Goal: Information Seeking & Learning: Learn about a topic

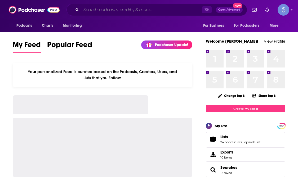
click at [140, 12] on input "Search podcasts, credits, & more..." at bounding box center [141, 10] width 121 height 8
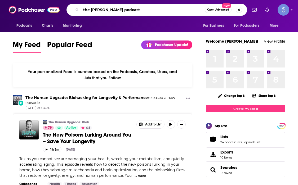
type input "the [PERSON_NAME] podcast"
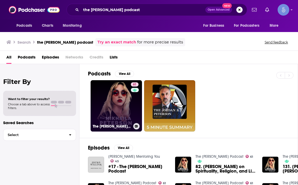
click at [113, 92] on link "61 The [PERSON_NAME] Podcast" at bounding box center [116, 105] width 51 height 51
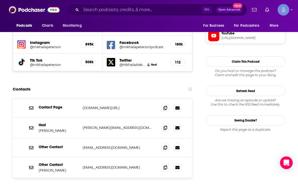
scroll to position [527, 0]
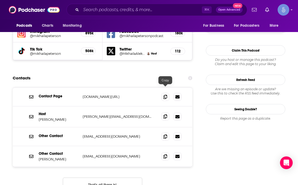
click at [165, 114] on icon at bounding box center [165, 116] width 4 height 4
click at [138, 8] on input "Search podcasts, credits, & more..." at bounding box center [141, 10] width 121 height 8
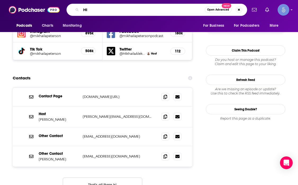
type input "H"
type input "Him and Her"
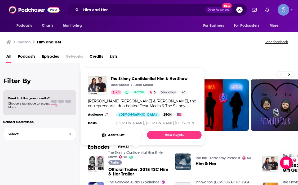
click at [147, 153] on link "The Skinny Confidential Him & Her Show" at bounding box center [135, 154] width 55 height 9
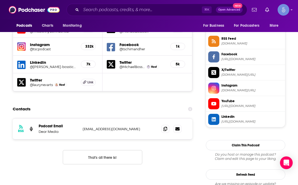
scroll to position [490, 0]
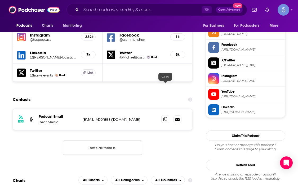
click at [166, 117] on icon at bounding box center [165, 119] width 4 height 4
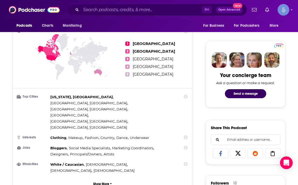
scroll to position [189, 0]
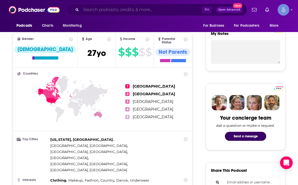
click at [141, 10] on input "Search podcasts, credits, & more..." at bounding box center [141, 10] width 121 height 8
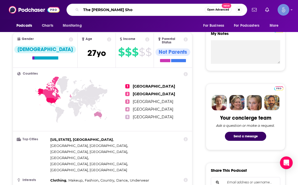
type input "The [PERSON_NAME] Show"
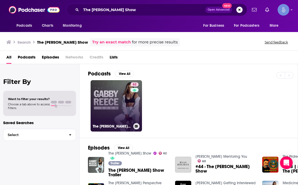
click at [109, 91] on link "62 The [PERSON_NAME] Show" at bounding box center [116, 105] width 51 height 51
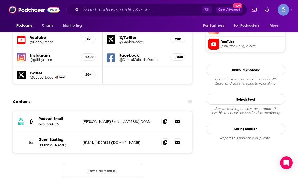
scroll to position [503, 0]
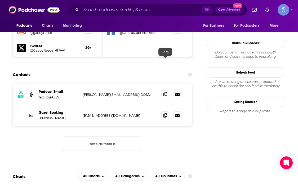
click at [166, 92] on icon at bounding box center [165, 94] width 4 height 4
click at [165, 113] on icon at bounding box center [165, 115] width 4 height 4
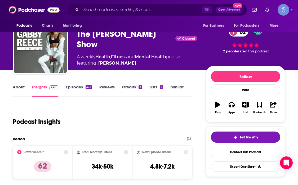
scroll to position [0, 0]
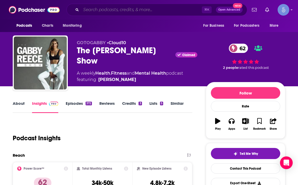
click at [133, 11] on input "Search podcasts, credits, & more..." at bounding box center [141, 10] width 121 height 8
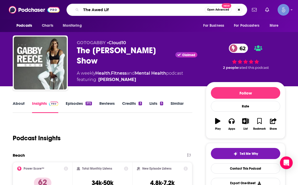
type input "The Awed Life"
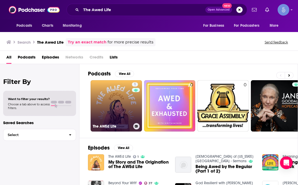
click at [132, 105] on div "1" at bounding box center [136, 102] width 8 height 41
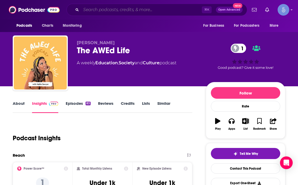
click at [135, 7] on input "Search podcasts, credits, & more..." at bounding box center [141, 10] width 121 height 8
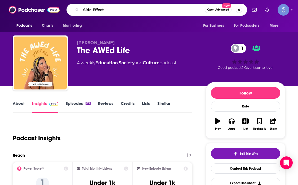
type input "Side Effects"
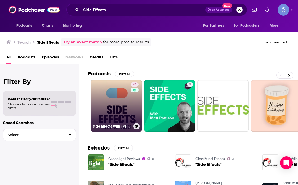
click at [108, 98] on link "48 Side Effects with [PERSON_NAME]" at bounding box center [116, 105] width 51 height 51
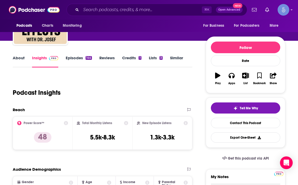
scroll to position [51, 0]
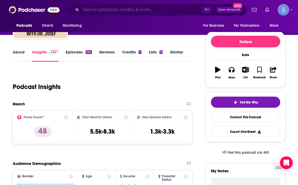
click at [134, 9] on input "Search podcasts, credits, & more..." at bounding box center [141, 10] width 121 height 8
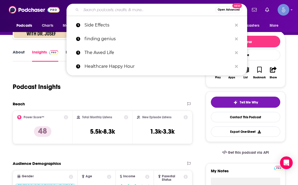
type input "h"
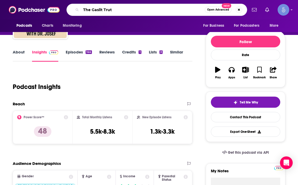
type input "The Gaslit Truth"
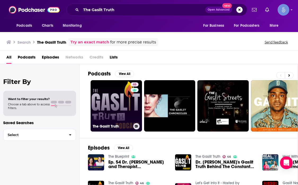
click at [118, 98] on link "46 The Gaslit Truth" at bounding box center [116, 105] width 51 height 51
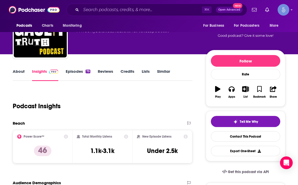
scroll to position [33, 0]
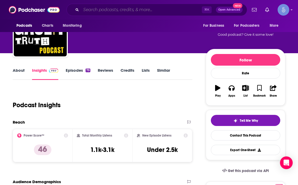
click at [108, 12] on input "Search podcasts, credits, & more..." at bounding box center [141, 10] width 121 height 8
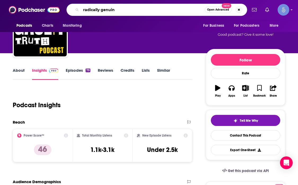
type input "radically genuine"
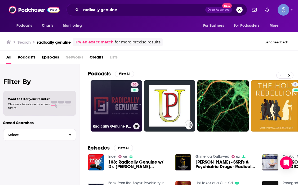
click at [105, 102] on link "58 Radically Genuine Podcast with [PERSON_NAME]" at bounding box center [116, 105] width 51 height 51
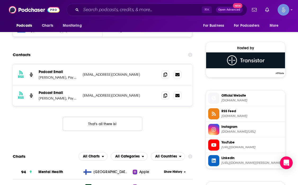
scroll to position [408, 0]
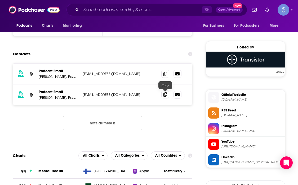
click at [166, 94] on icon at bounding box center [165, 94] width 4 height 4
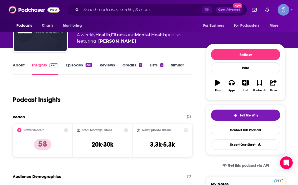
scroll to position [0, 0]
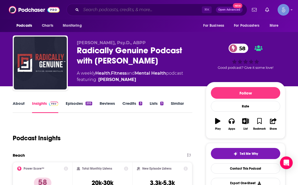
click at [128, 10] on input "Search podcasts, credits, & more..." at bounding box center [141, 10] width 121 height 8
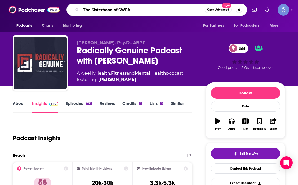
type input "The Sisterhood of SWEAT"
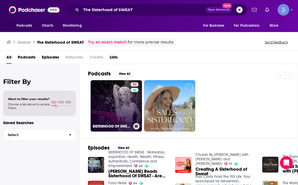
click at [110, 109] on link "50 SISTERHOOD OF SWEAT - Motivation, Inspiration, Health, Wealth, Fitness, Auth…" at bounding box center [116, 105] width 51 height 51
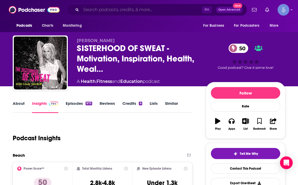
click at [138, 9] on input "Search podcasts, credits, & more..." at bounding box center [141, 10] width 121 height 8
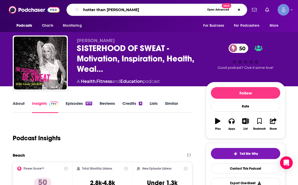
type input "hotter than ever"
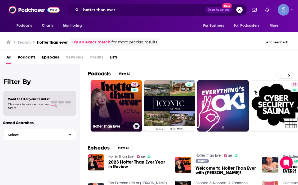
click at [115, 101] on link "59 Hotter Than Ever" at bounding box center [116, 105] width 51 height 51
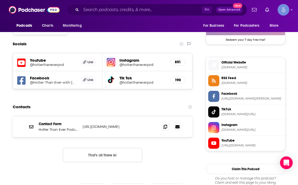
scroll to position [438, 0]
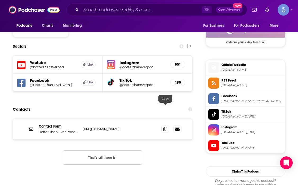
click at [162, 125] on span at bounding box center [165, 129] width 8 height 8
click at [112, 10] on input "Search podcasts, credits, & more..." at bounding box center [141, 10] width 121 height 8
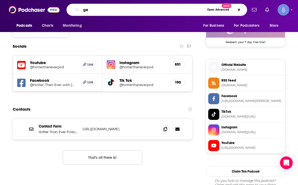
type input "g"
type input "radically genuine"
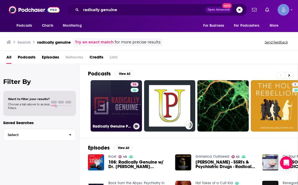
click at [112, 106] on link "58 Radically Genuine Podcast with [PERSON_NAME]" at bounding box center [116, 105] width 51 height 51
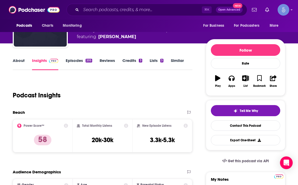
scroll to position [46, 0]
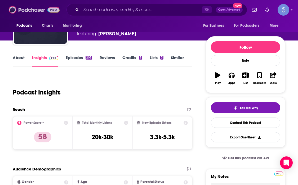
click at [33, 12] on img at bounding box center [34, 10] width 51 height 10
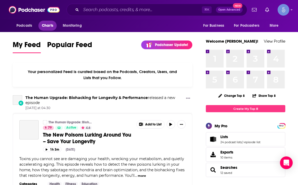
click at [48, 26] on span "Charts" at bounding box center [47, 25] width 11 height 7
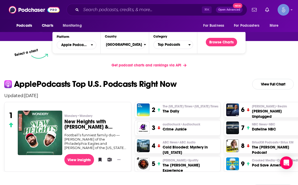
scroll to position [81, 0]
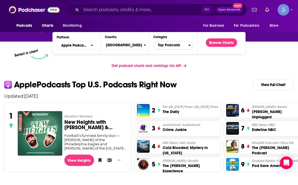
click at [188, 45] on icon "Categories" at bounding box center [189, 45] width 2 height 4
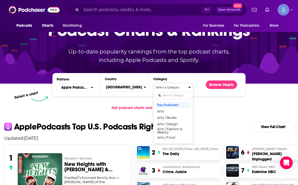
scroll to position [0, 0]
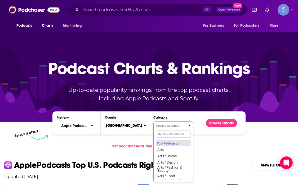
click at [169, 143] on button "Top Podcasts" at bounding box center [173, 143] width 35 height 6
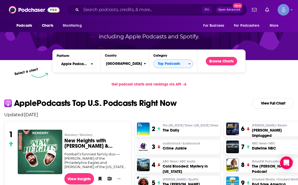
scroll to position [63, 0]
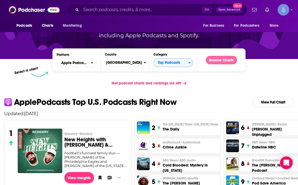
click at [224, 61] on button "Browse Charts" at bounding box center [221, 60] width 31 height 8
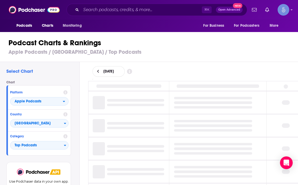
click at [179, 47] on h1 "Podcast Charts & Rankings" at bounding box center [151, 43] width 286 height 10
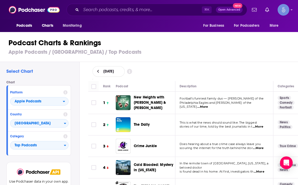
click at [77, 150] on div "Select Chart Chart Platform Apple Podcasts Country [GEOGRAPHIC_DATA] Category T…" at bounding box center [39, 138] width 79 height 153
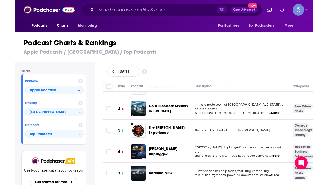
scroll to position [60, 0]
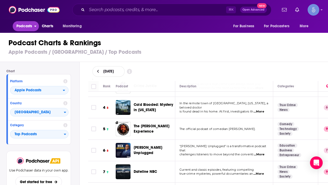
click at [23, 26] on span "Podcasts" at bounding box center [24, 26] width 16 height 7
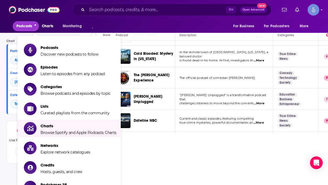
scroll to position [61, 0]
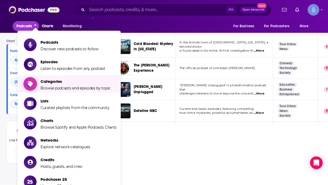
click at [68, 88] on span "Browse podcasts and episodes by topic" at bounding box center [76, 88] width 70 height 5
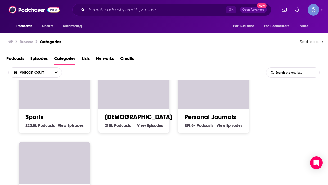
scroll to position [325, 0]
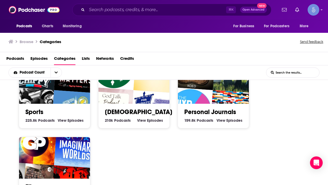
click at [85, 59] on span "Lists" at bounding box center [86, 59] width 8 height 11
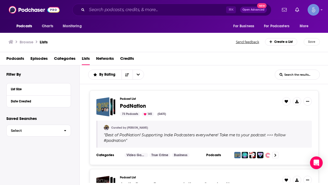
click at [20, 60] on span "Podcasts" at bounding box center [15, 59] width 18 height 11
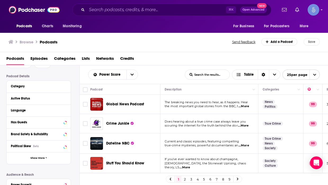
scroll to position [3, 0]
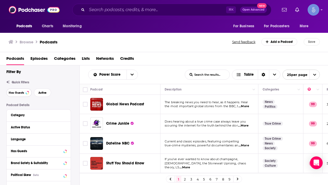
click at [19, 93] on span "Has Guests" at bounding box center [16, 92] width 15 height 3
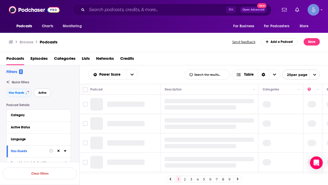
click at [43, 93] on span "Active" at bounding box center [42, 92] width 8 height 3
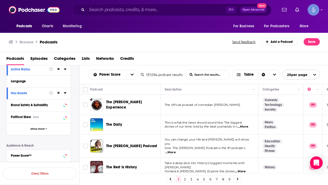
scroll to position [37, 0]
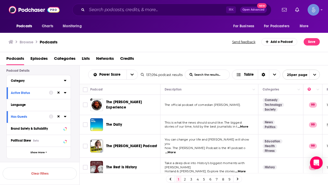
click at [61, 81] on button "Category" at bounding box center [37, 80] width 53 height 7
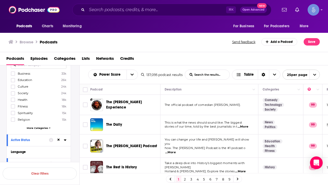
scroll to position [63, 0]
click at [46, 127] on span "More Categories" at bounding box center [37, 127] width 21 height 3
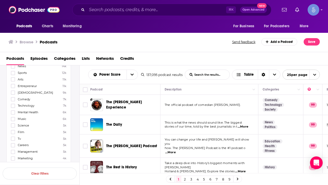
scroll to position [0, 0]
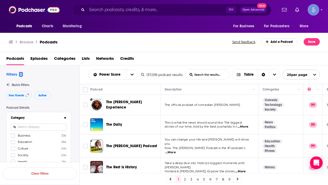
click at [65, 119] on icon at bounding box center [65, 117] width 3 height 4
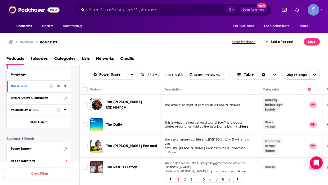
scroll to position [73, 0]
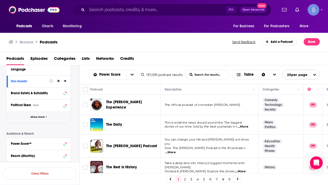
click at [42, 118] on span "Show More" at bounding box center [37, 117] width 14 height 3
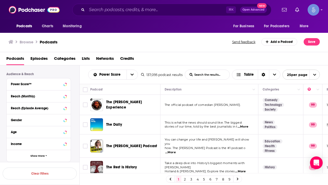
scroll to position [242, 0]
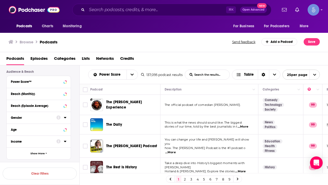
click at [65, 117] on icon at bounding box center [65, 117] width 3 height 4
click at [13, 142] on icon at bounding box center [12, 143] width 3 height 3
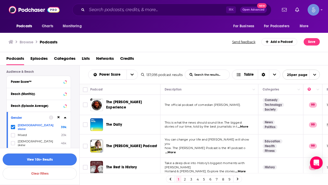
click at [42, 159] on button "View 10k+ Results" at bounding box center [40, 160] width 74 height 12
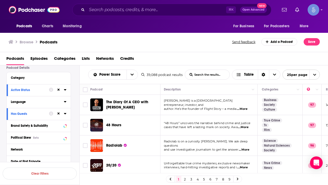
scroll to position [41, 0]
click at [66, 77] on icon at bounding box center [65, 77] width 2 height 1
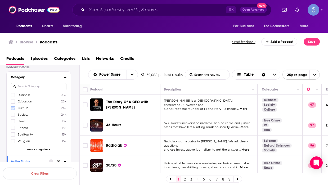
click at [13, 108] on icon at bounding box center [12, 108] width 3 height 2
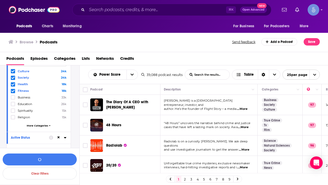
scroll to position [71, 0]
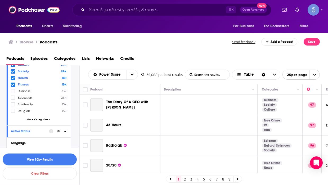
click at [38, 118] on span "More Categories" at bounding box center [37, 119] width 21 height 3
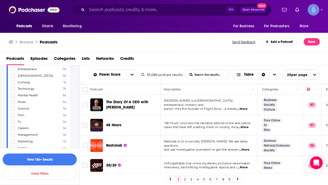
scroll to position [139, 0]
click at [15, 97] on label at bounding box center [13, 96] width 4 height 4
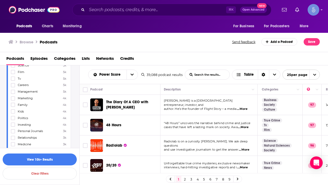
scroll to position [230, 0]
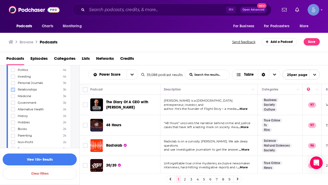
click at [14, 90] on icon at bounding box center [12, 89] width 3 height 3
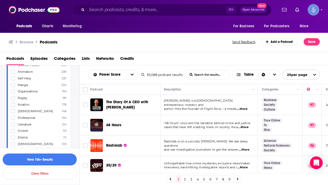
scroll to position [564, 0]
click at [37, 159] on button "View 10k+ Results" at bounding box center [40, 160] width 74 height 12
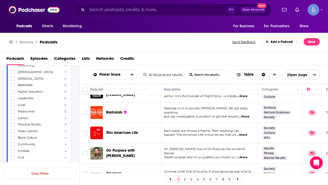
scroll to position [13, 1]
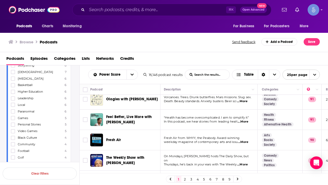
scroll to position [131, 1]
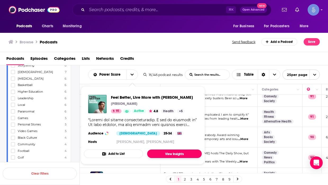
click at [166, 158] on link "View Insights" at bounding box center [174, 154] width 55 height 8
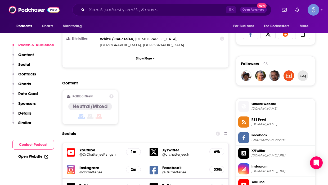
scroll to position [402, 0]
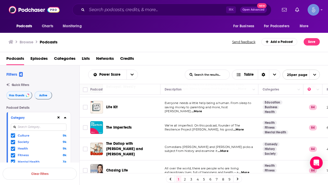
scroll to position [426, 0]
click at [164, 73] on div "Power Score List Search Input Search the results... Table" at bounding box center [136, 75] width 97 height 10
click at [238, 180] on icon at bounding box center [238, 179] width 2 height 3
